Goal: Task Accomplishment & Management: Manage account settings

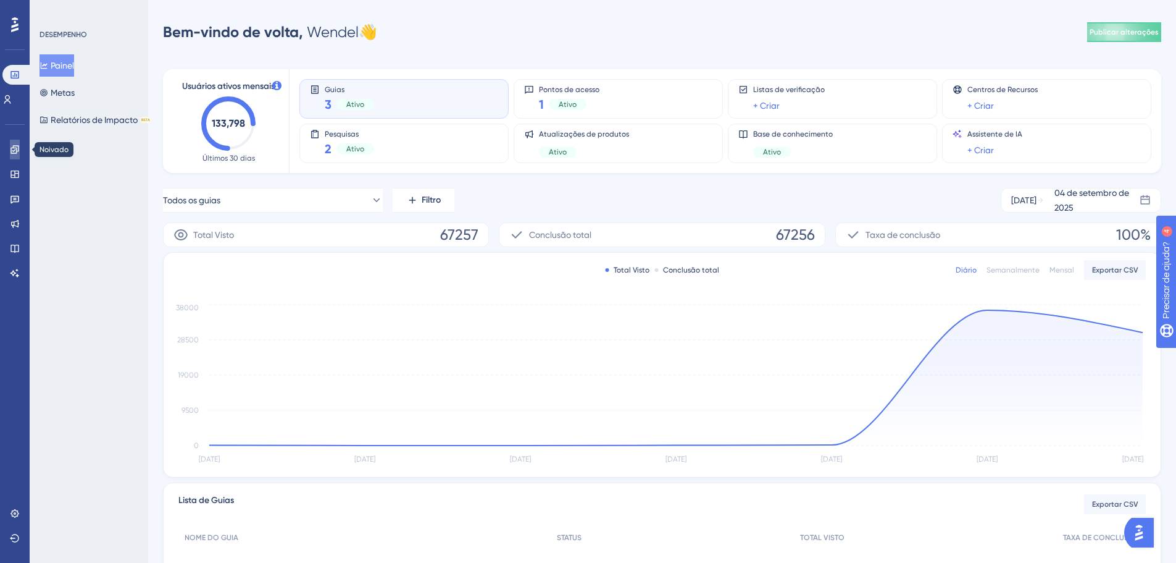
click at [14, 153] on icon at bounding box center [14, 149] width 8 height 8
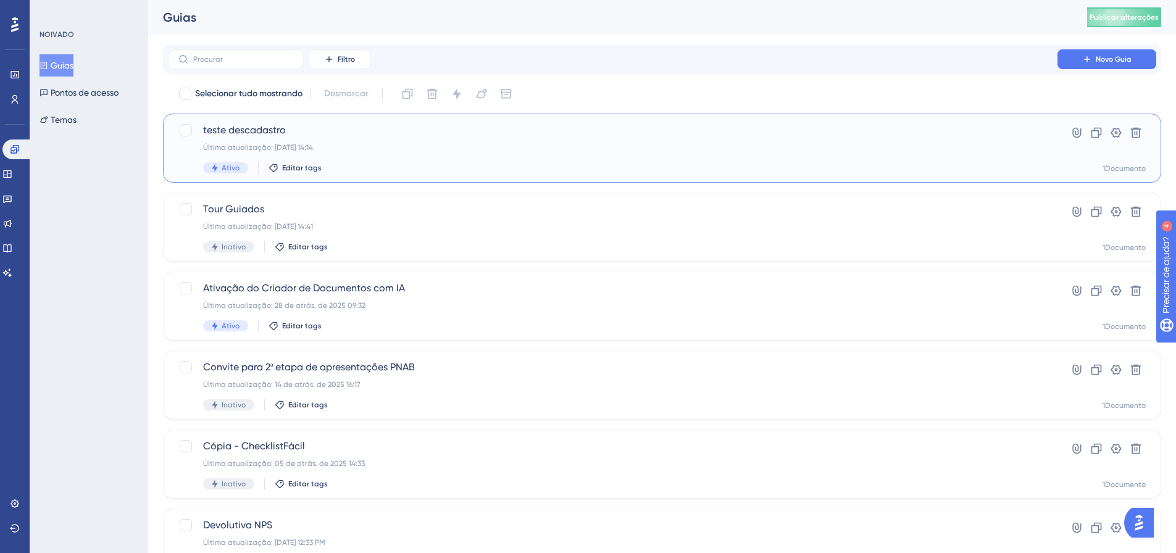
click at [260, 145] on font "Última atualização: 03 de set. de 2025 14:14" at bounding box center [258, 147] width 110 height 9
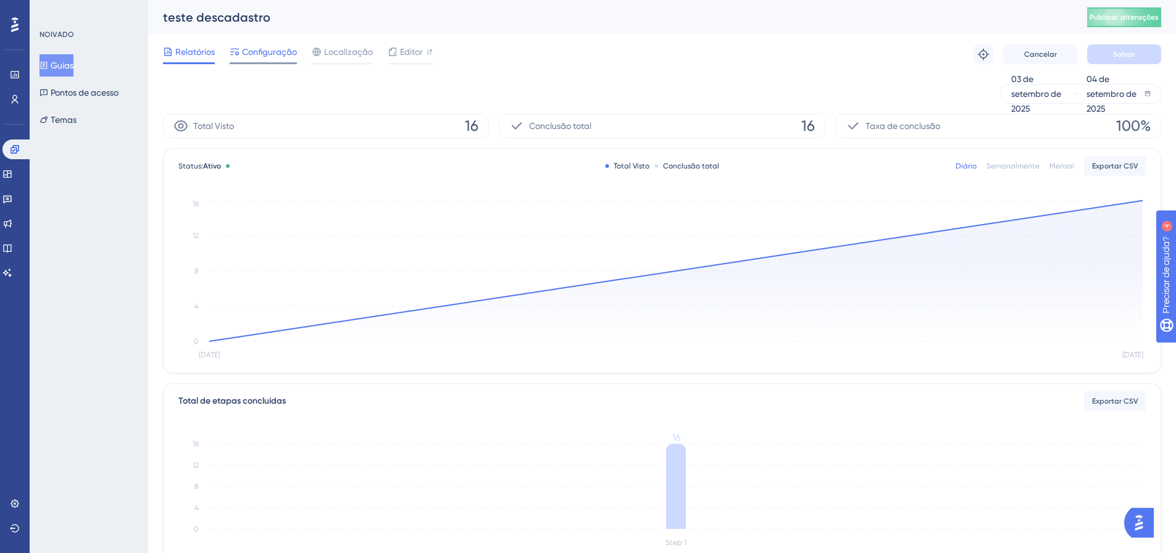
click at [293, 59] on div "Configuração" at bounding box center [263, 54] width 67 height 20
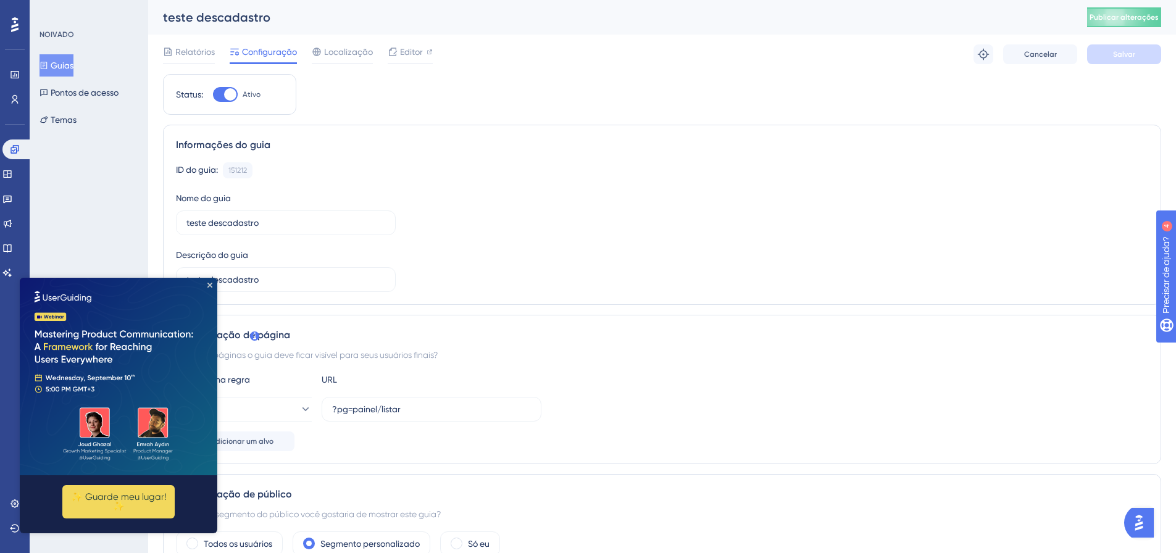
drag, startPoint x: 217, startPoint y: 120, endPoint x: 217, endPoint y: 91, distance: 29.0
click at [219, 91] on div at bounding box center [225, 94] width 25 height 15
click at [213, 94] on input "Ativo" at bounding box center [212, 94] width 1 height 1
checkbox input "false"
click at [1131, 43] on div "Relatórios Configuração Localização Editor Cancelar Salvar" at bounding box center [662, 55] width 999 height 40
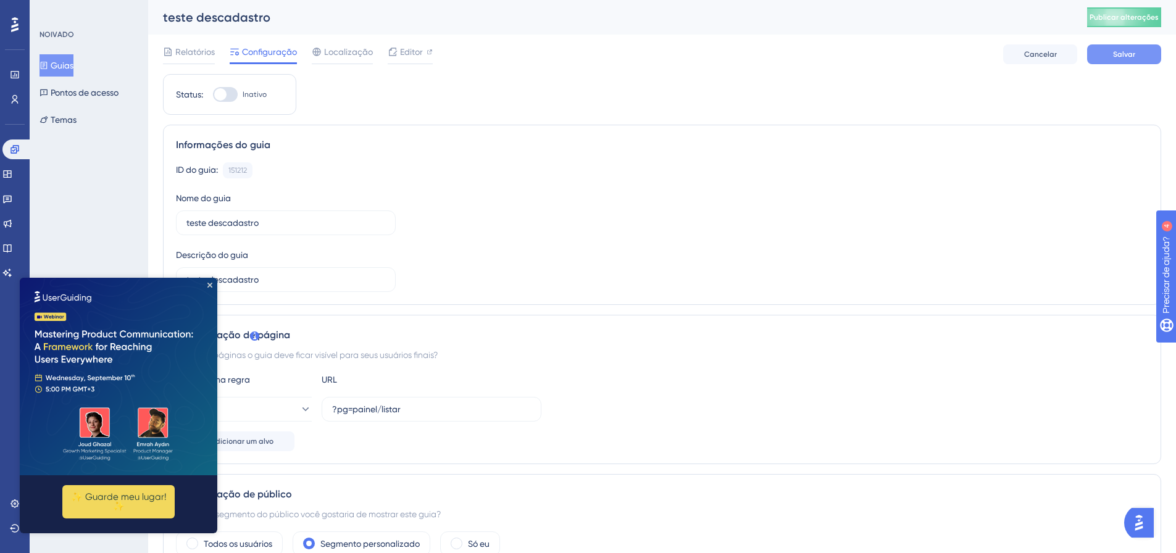
click at [1130, 48] on button "Salvar" at bounding box center [1125, 54] width 74 height 20
click at [206, 286] on img at bounding box center [119, 377] width 198 height 198
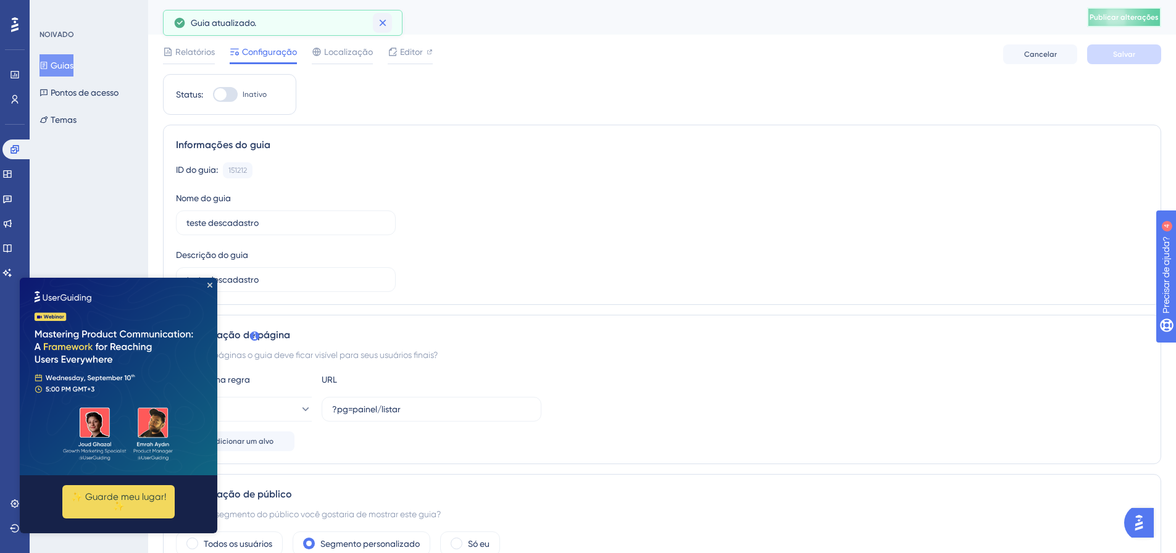
drag, startPoint x: 1143, startPoint y: 15, endPoint x: 384, endPoint y: 19, distance: 758.4
click at [1143, 15] on font "Publicar alterações" at bounding box center [1124, 17] width 69 height 9
click at [208, 285] on icon "Fechar visualização" at bounding box center [210, 285] width 5 height 5
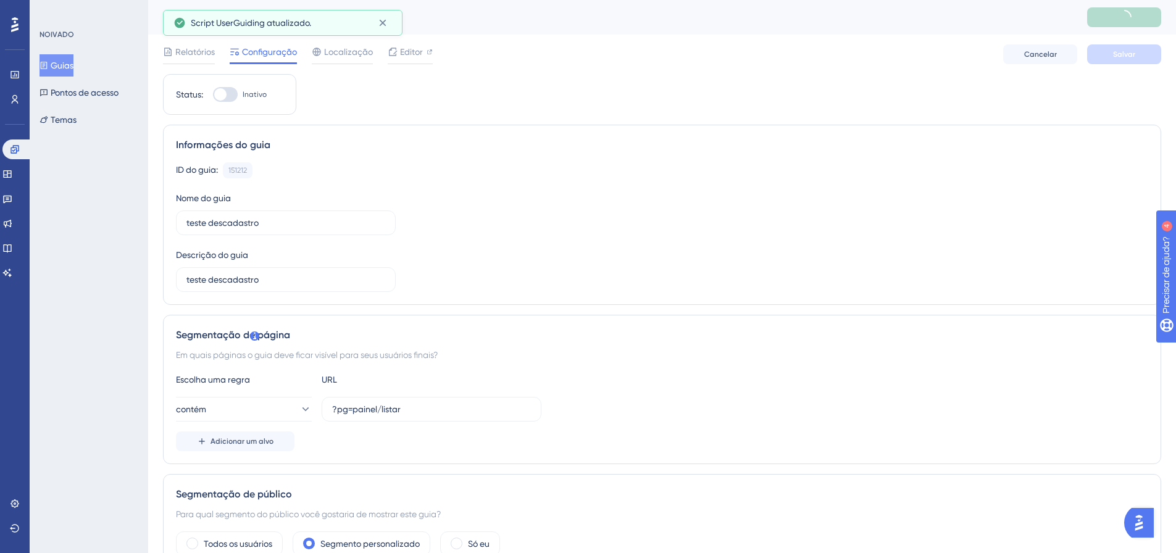
click at [408, 43] on div "Relatórios Configuração Localização Editor Cancelar Salvar" at bounding box center [662, 55] width 999 height 40
click at [406, 45] on span "Editor" at bounding box center [411, 51] width 23 height 15
click at [381, 51] on div "Relatórios Configuração Localização Editor" at bounding box center [298, 54] width 270 height 20
click at [395, 51] on icon at bounding box center [393, 52] width 10 height 10
click at [10, 140] on link at bounding box center [17, 150] width 30 height 20
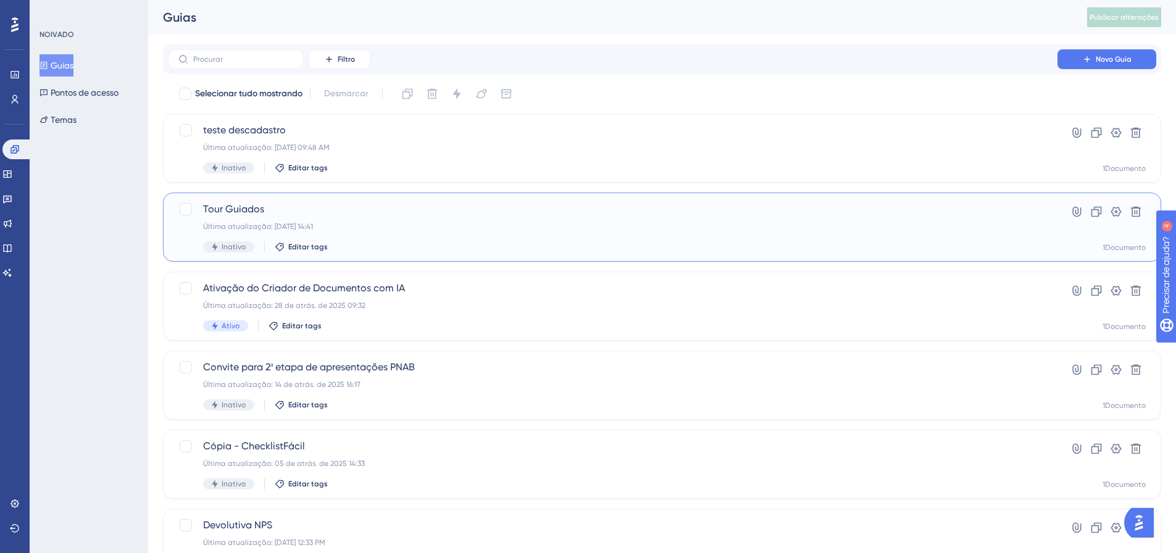
click at [282, 227] on font "Última atualização: 03 de set. de 2025 14:41" at bounding box center [258, 226] width 110 height 9
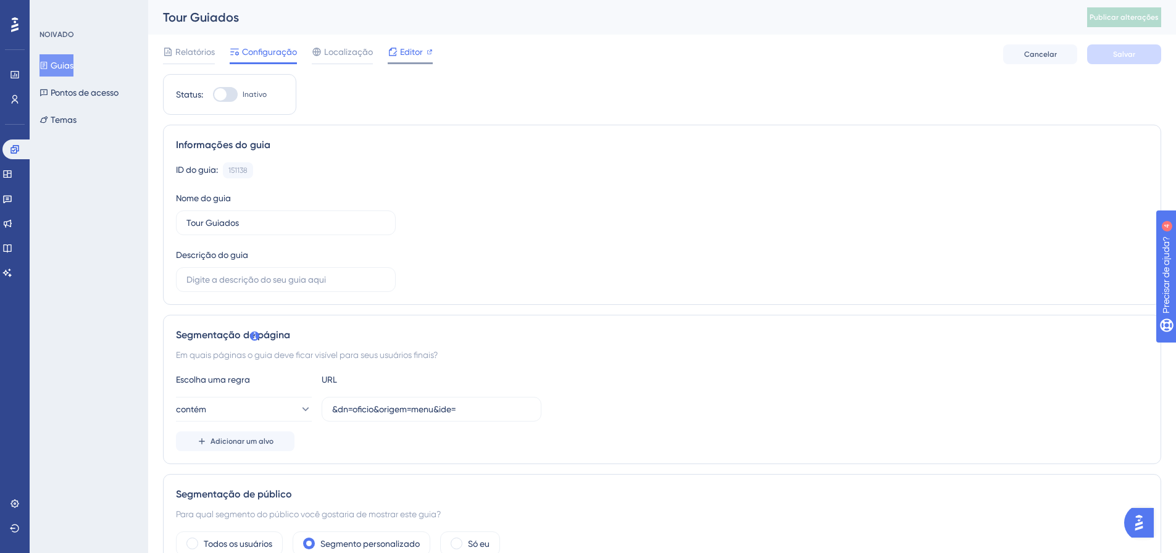
click at [419, 56] on font "Editor" at bounding box center [411, 52] width 23 height 10
click at [14, 145] on icon at bounding box center [15, 150] width 10 height 10
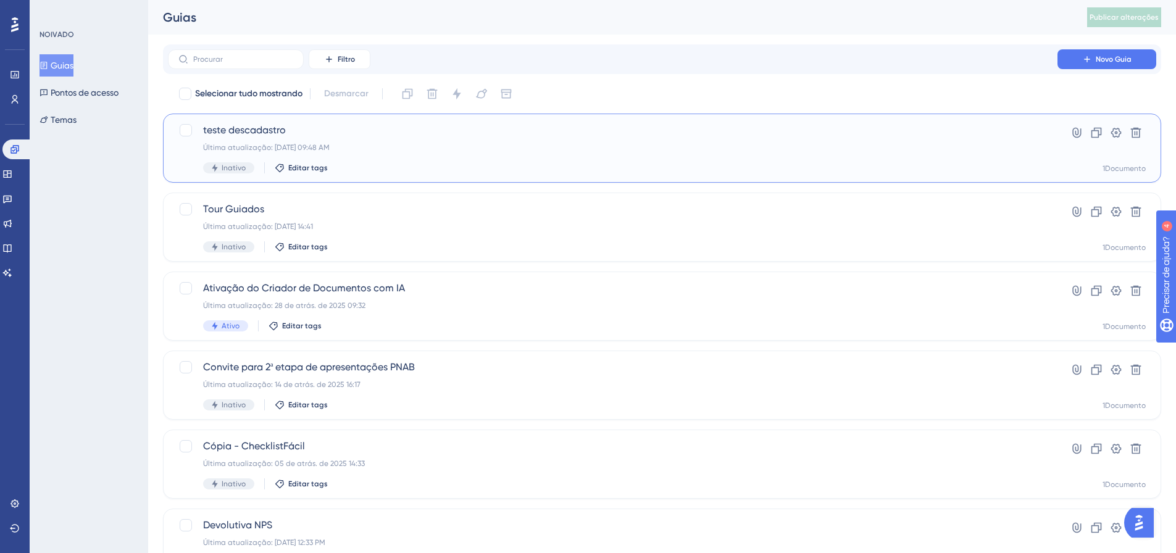
click at [238, 135] on font "teste descadastro" at bounding box center [244, 130] width 83 height 12
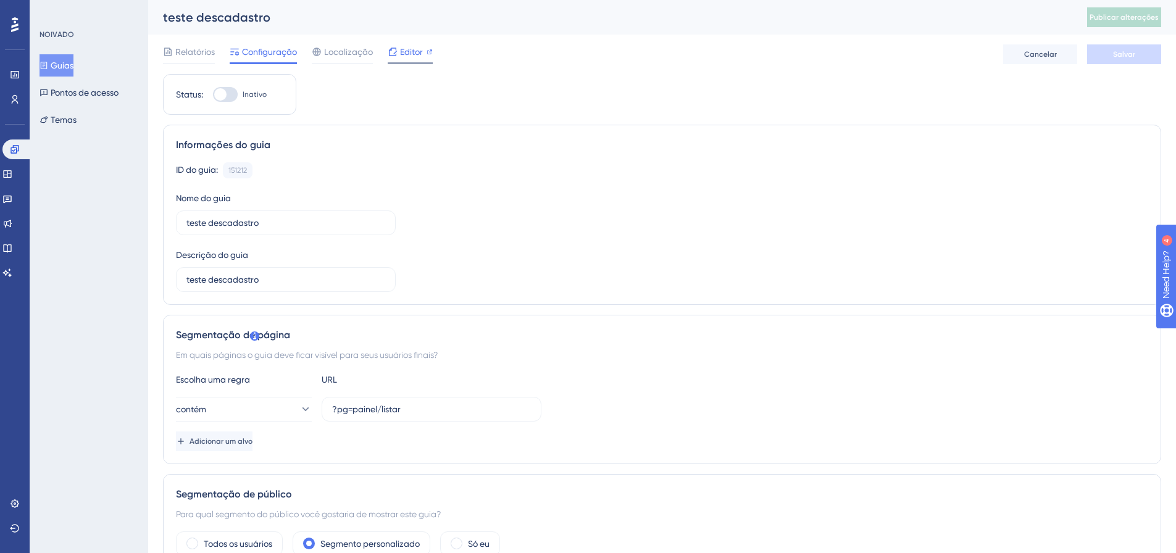
click at [415, 58] on span "Editor" at bounding box center [411, 51] width 23 height 15
click at [430, 67] on div "Relatórios Configuração Localização Editor Cancelar Salvar" at bounding box center [662, 55] width 999 height 40
click at [419, 60] on div "Editor" at bounding box center [410, 54] width 45 height 20
click at [12, 146] on icon at bounding box center [15, 150] width 10 height 10
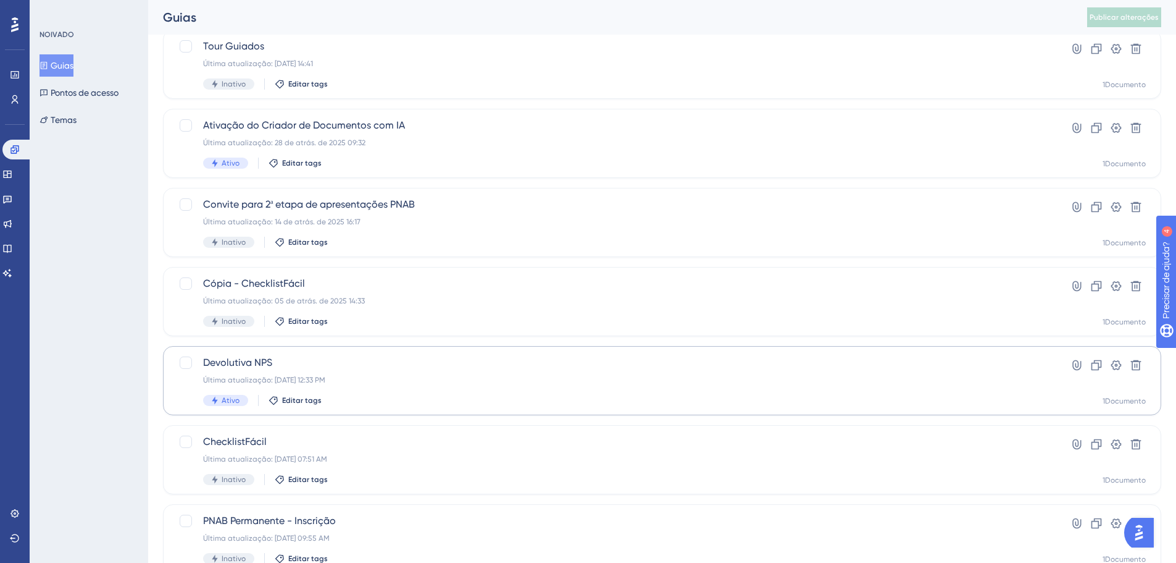
scroll to position [185, 0]
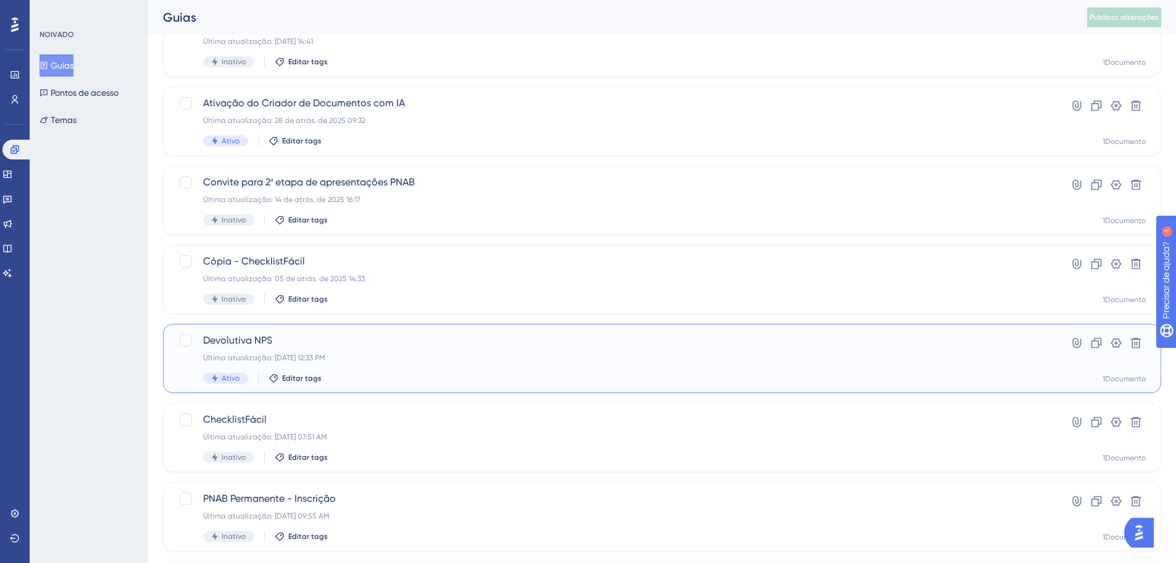
click at [332, 352] on div "Devolutiva NPS Última atualização: 03 de set. de 2025 12:33 PM Ativo Editar tags" at bounding box center [613, 358] width 820 height 51
